Goal: Task Accomplishment & Management: Use online tool/utility

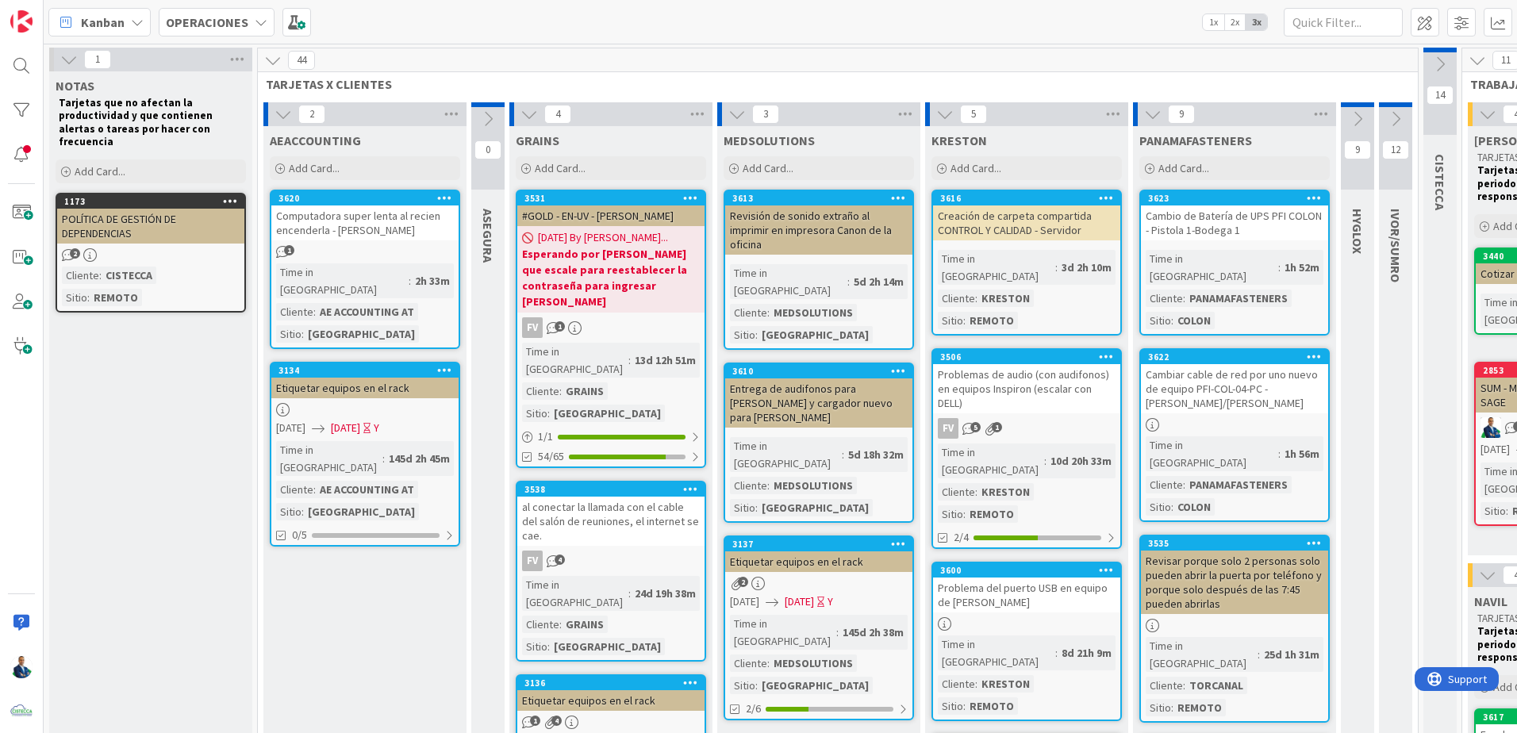
click at [242, 19] on b "OPERACIONES" at bounding box center [207, 22] width 82 height 16
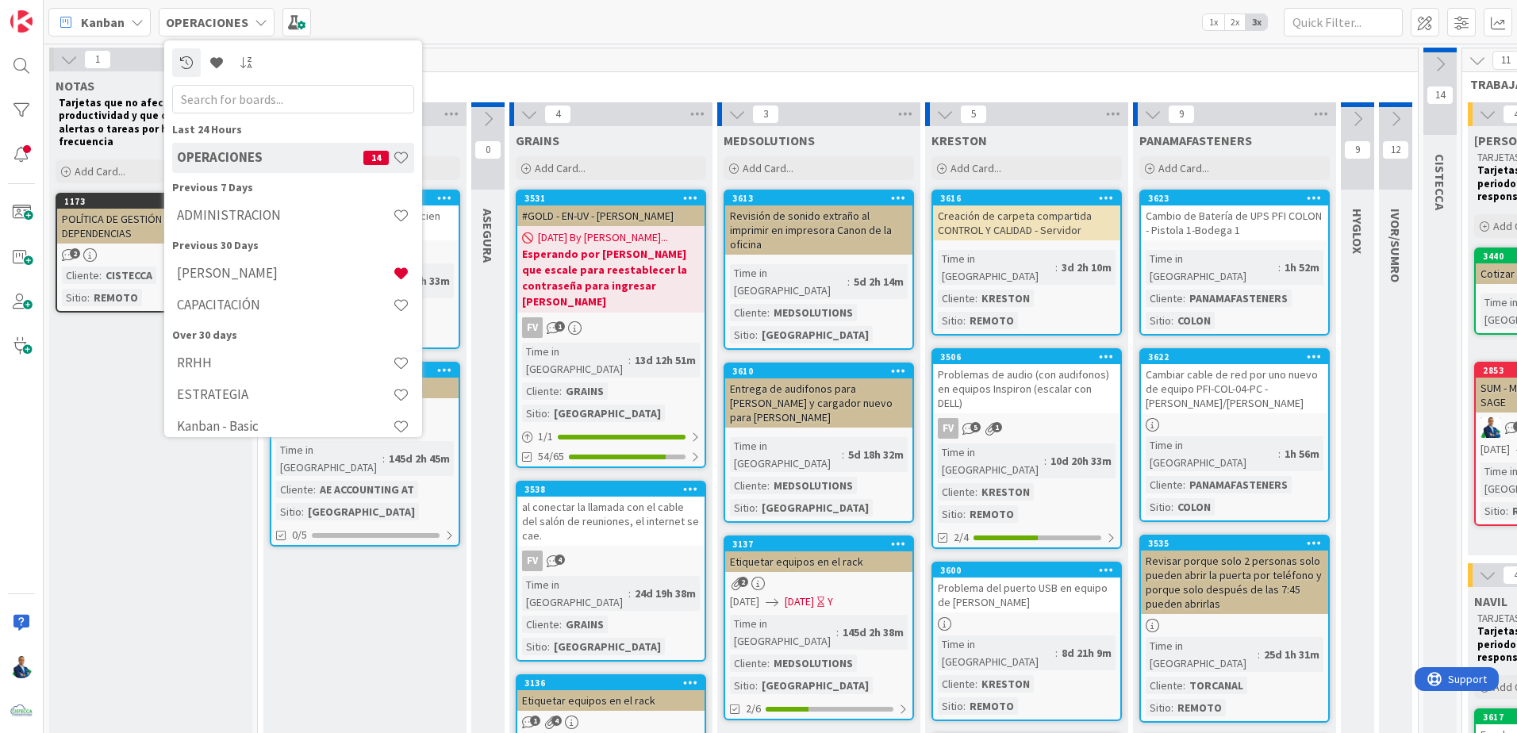
click at [254, 225] on div "ADMINISTRACION" at bounding box center [293, 216] width 242 height 30
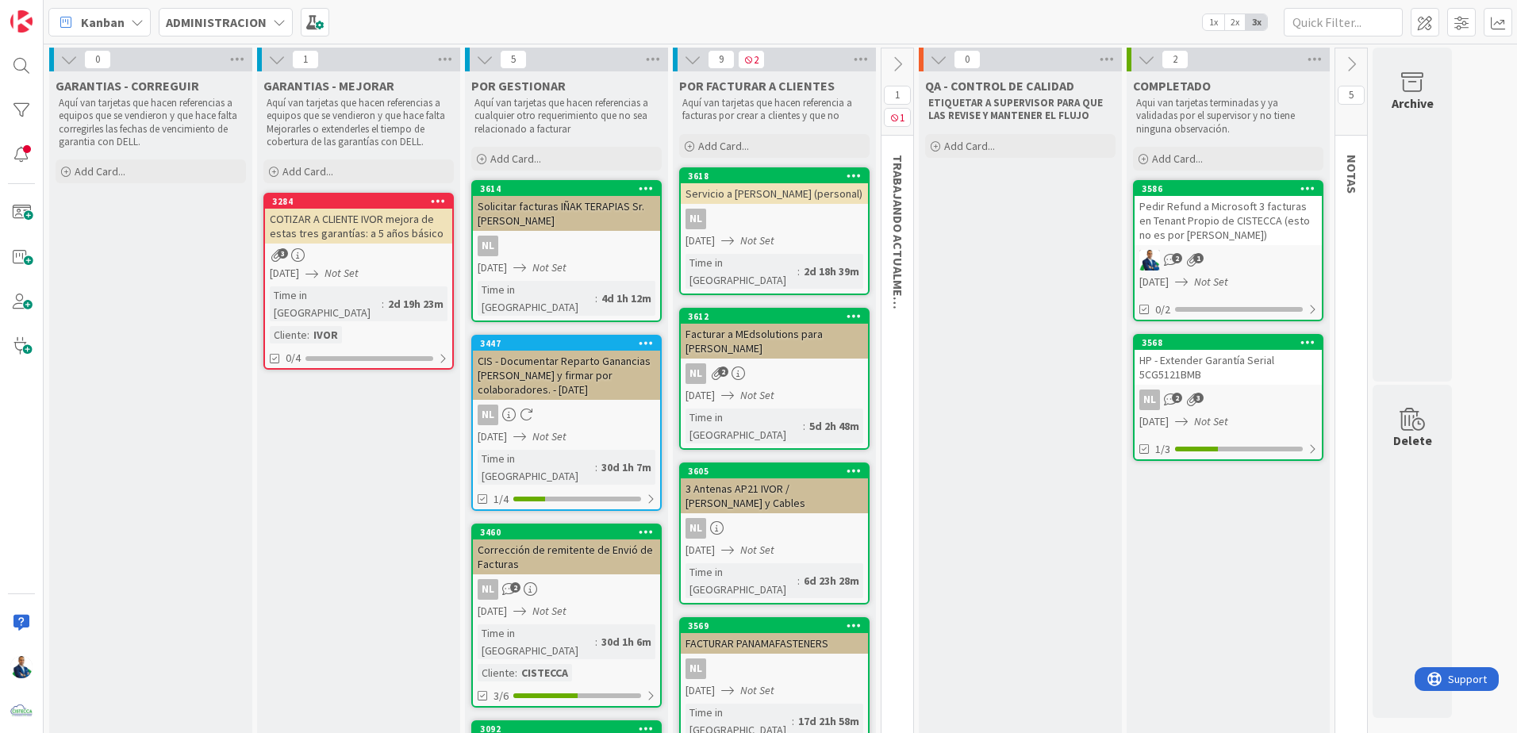
click at [897, 61] on icon at bounding box center [896, 64] width 17 height 17
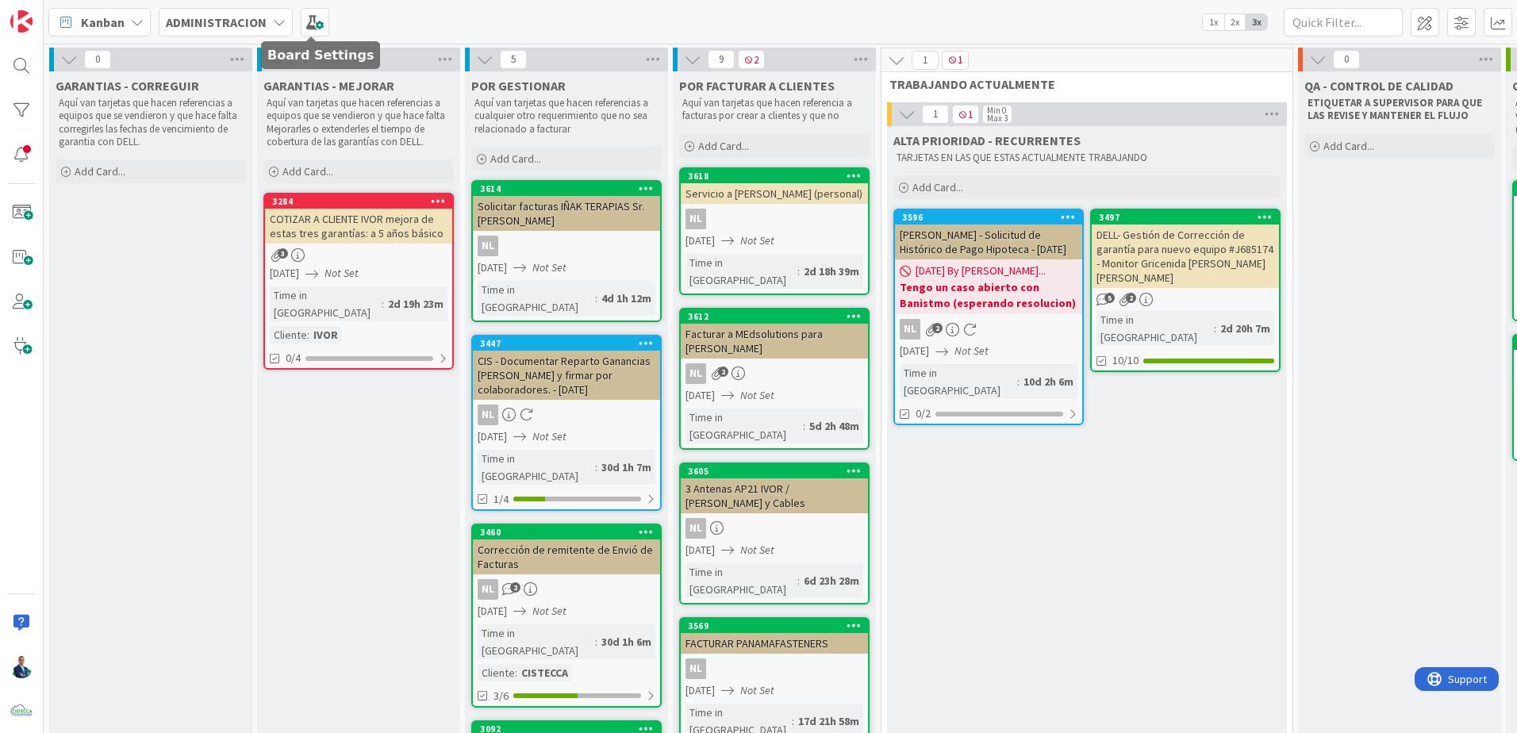
click at [319, 24] on span at bounding box center [315, 22] width 29 height 29
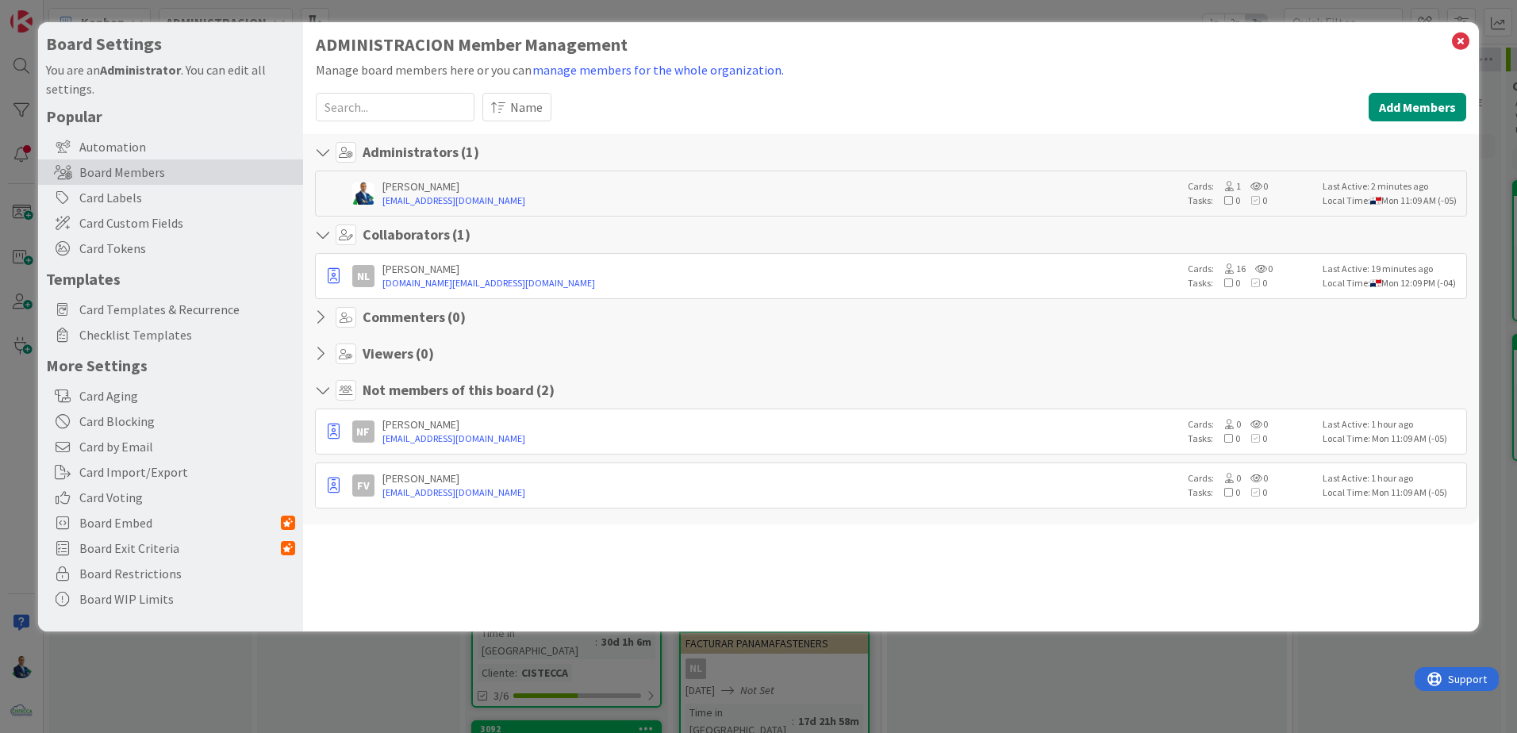
click at [150, 314] on span "Card Templates & Recurrence" at bounding box center [187, 309] width 216 height 19
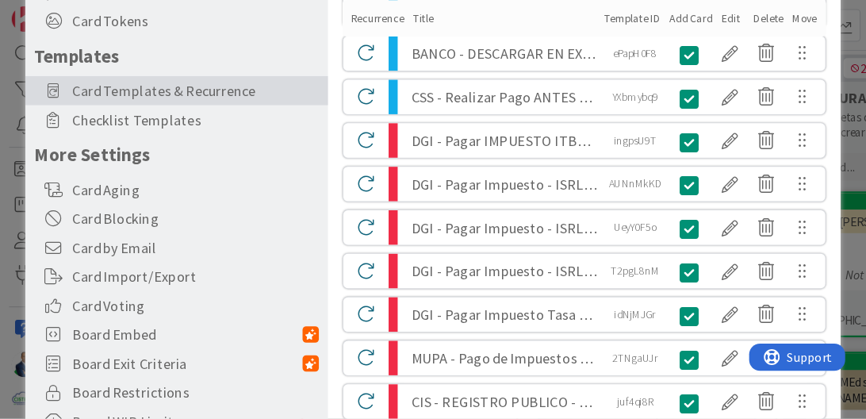
scroll to position [230, 0]
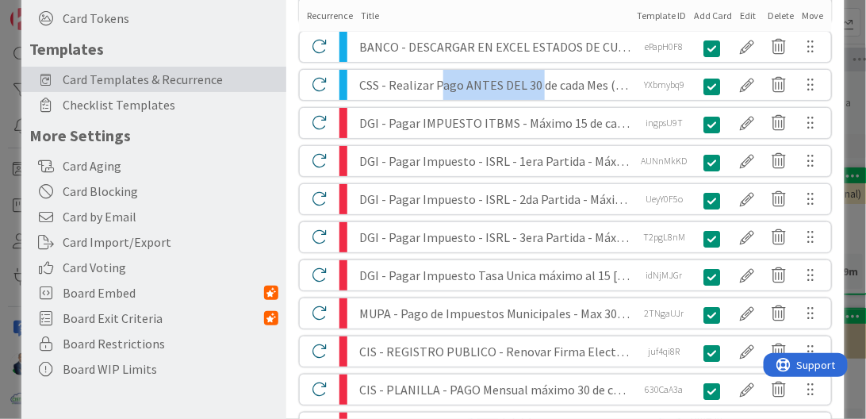
drag, startPoint x: 441, startPoint y: 87, endPoint x: 540, endPoint y: 86, distance: 99.2
click at [540, 86] on div "CSS - Realizar Pago ANTES DEL 30 de cada Mes (EVITEMOS MULTA)" at bounding box center [495, 85] width 272 height 30
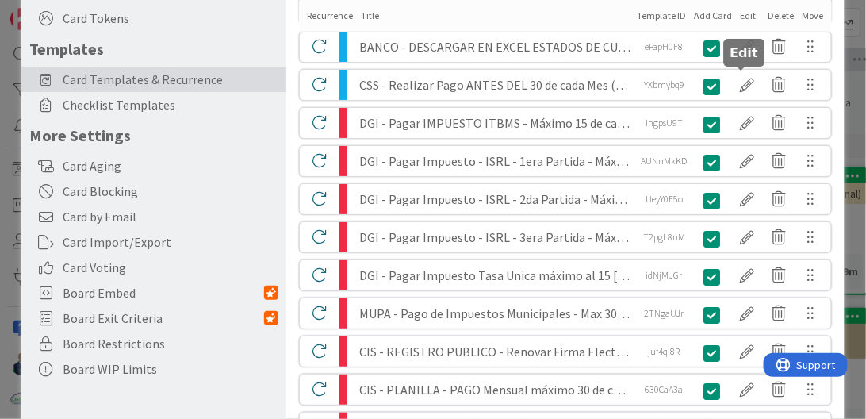
click at [742, 80] on div at bounding box center [748, 84] width 32 height 27
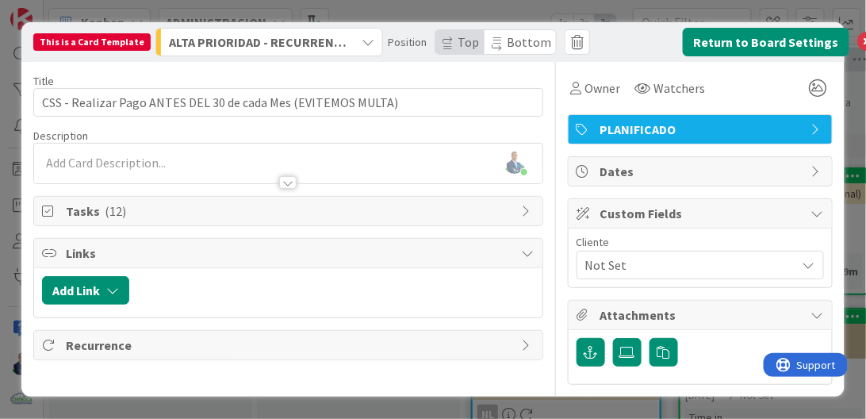
click at [132, 207] on span "Tasks ( 12 )" at bounding box center [289, 210] width 447 height 19
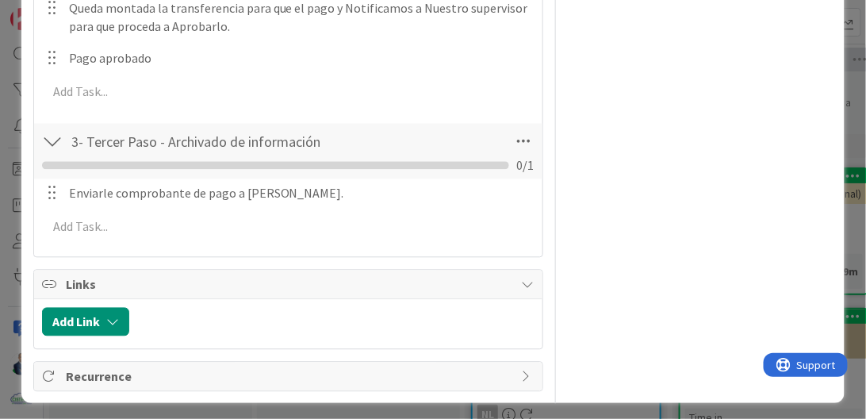
scroll to position [806, 0]
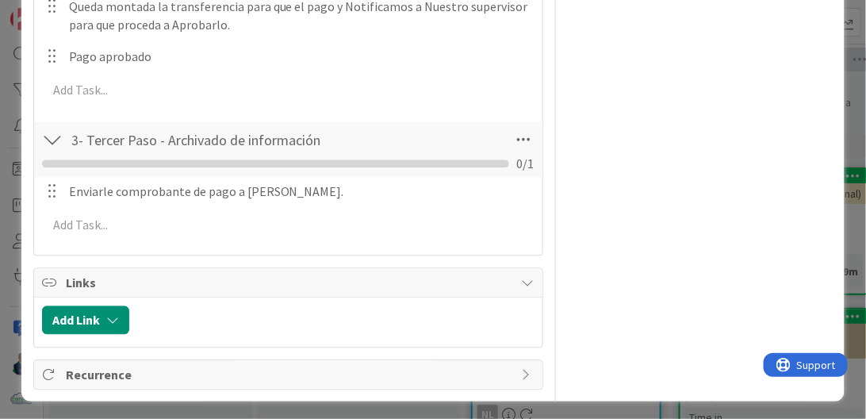
click at [98, 370] on span "Recurrence" at bounding box center [289, 374] width 447 height 19
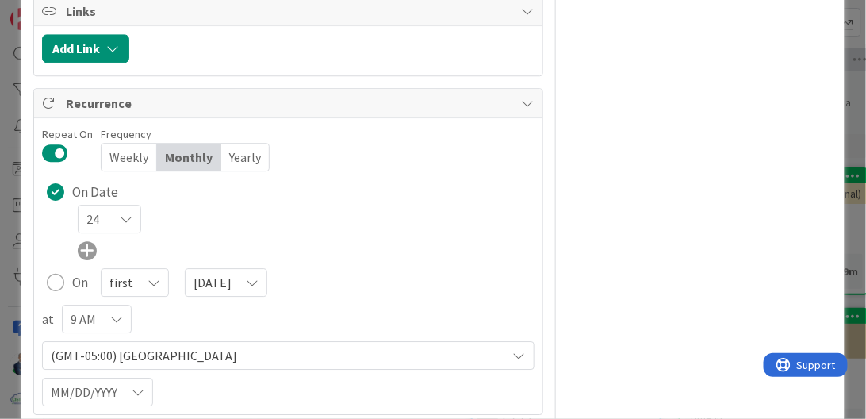
scroll to position [1102, 0]
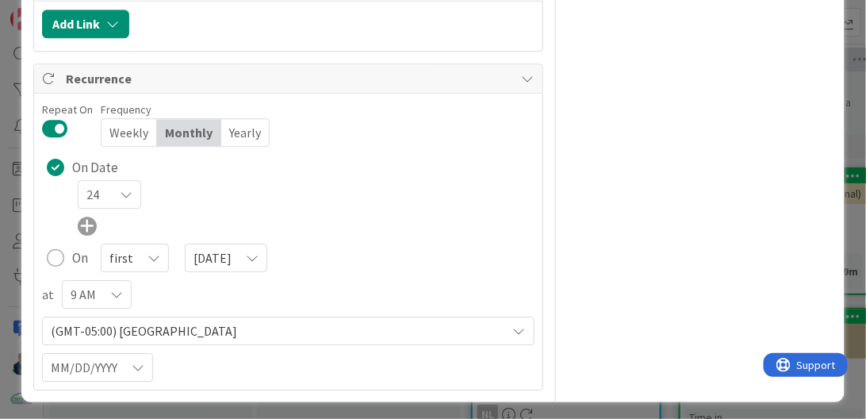
click at [118, 186] on div "24" at bounding box center [109, 194] width 63 height 29
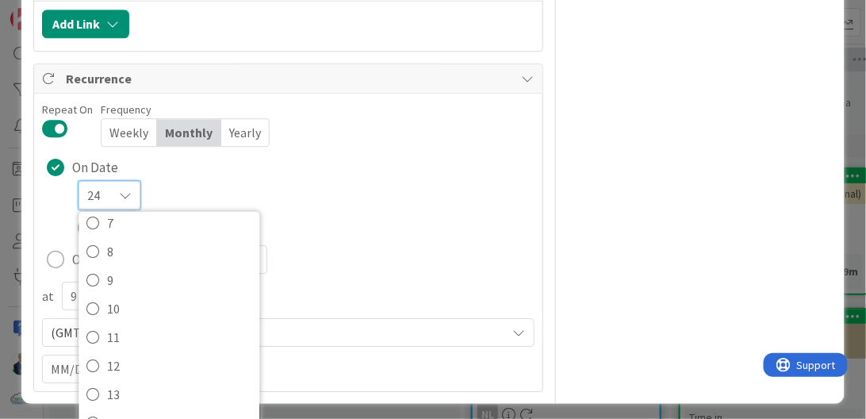
scroll to position [271, 0]
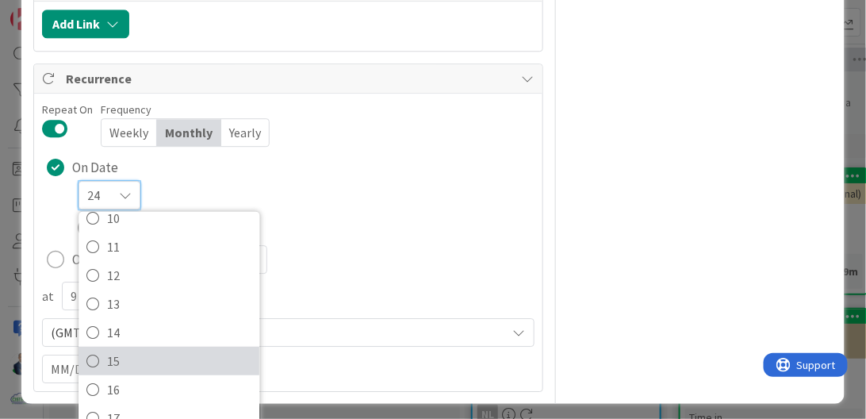
click at [94, 354] on icon at bounding box center [93, 361] width 13 height 24
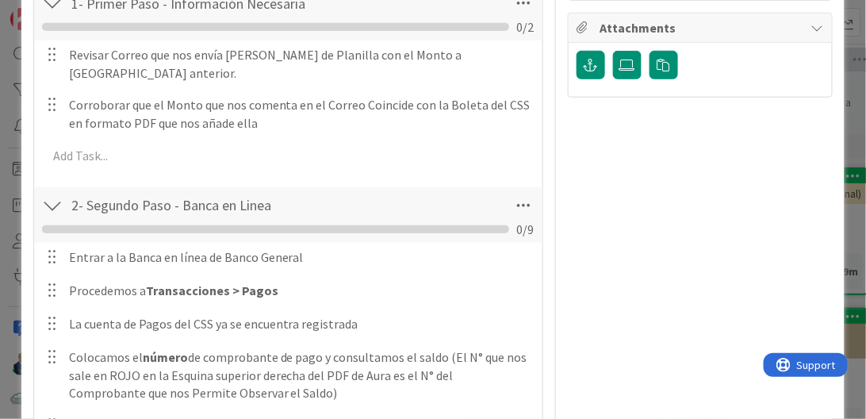
scroll to position [286, 0]
click at [855, 157] on div "This is a Card Template ALTA PRIORIDAD - RECURRENTES Position Top Bottom Return…" at bounding box center [433, 209] width 866 height 419
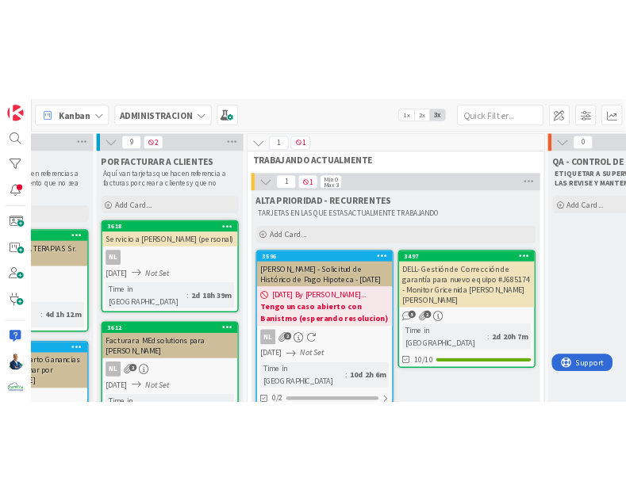
scroll to position [0, 539]
